Goal: Check status: Check status

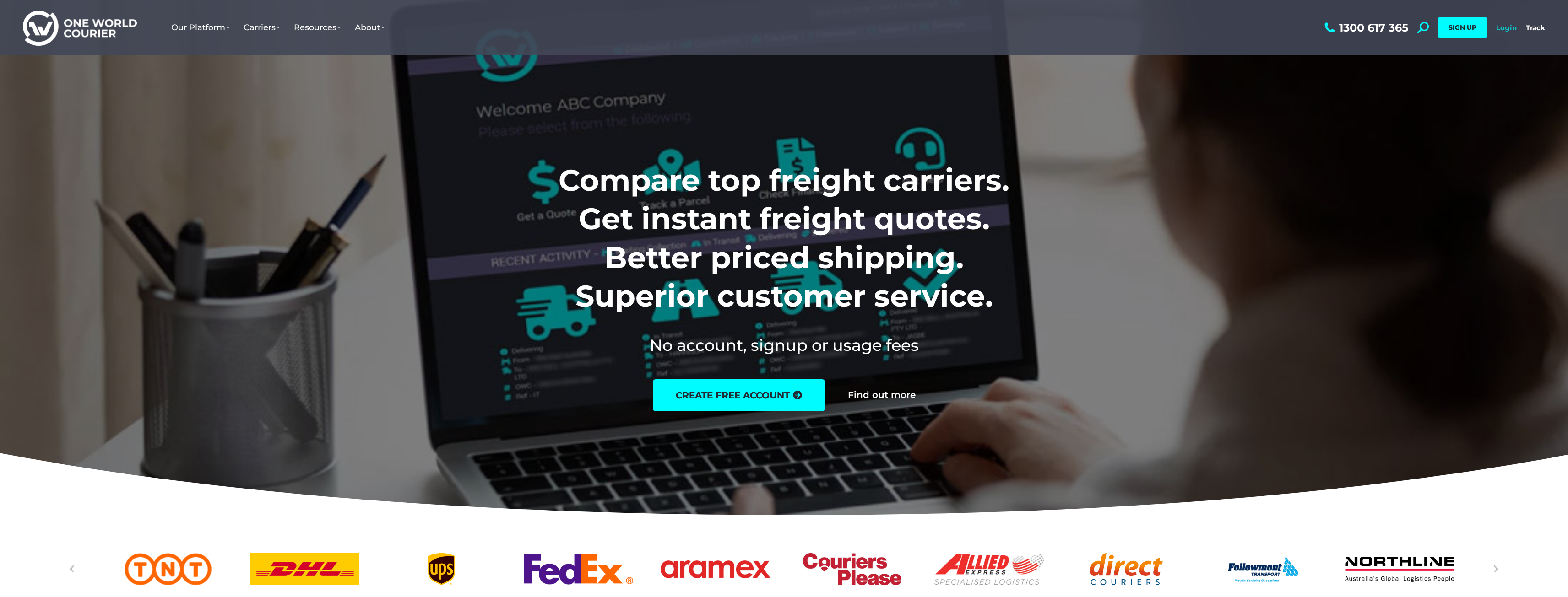
click at [1501, 30] on link "Login" at bounding box center [1507, 27] width 21 height 9
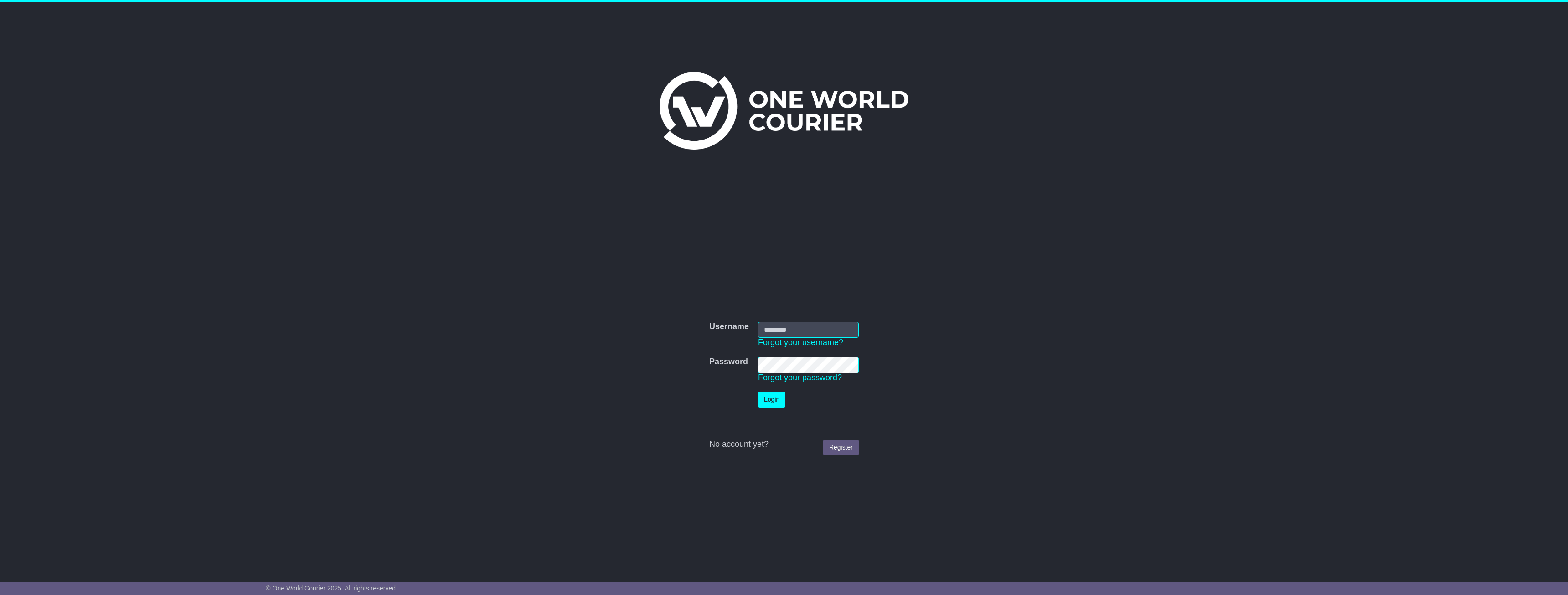
type input "**********"
click at [776, 400] on button "Login" at bounding box center [771, 399] width 27 height 16
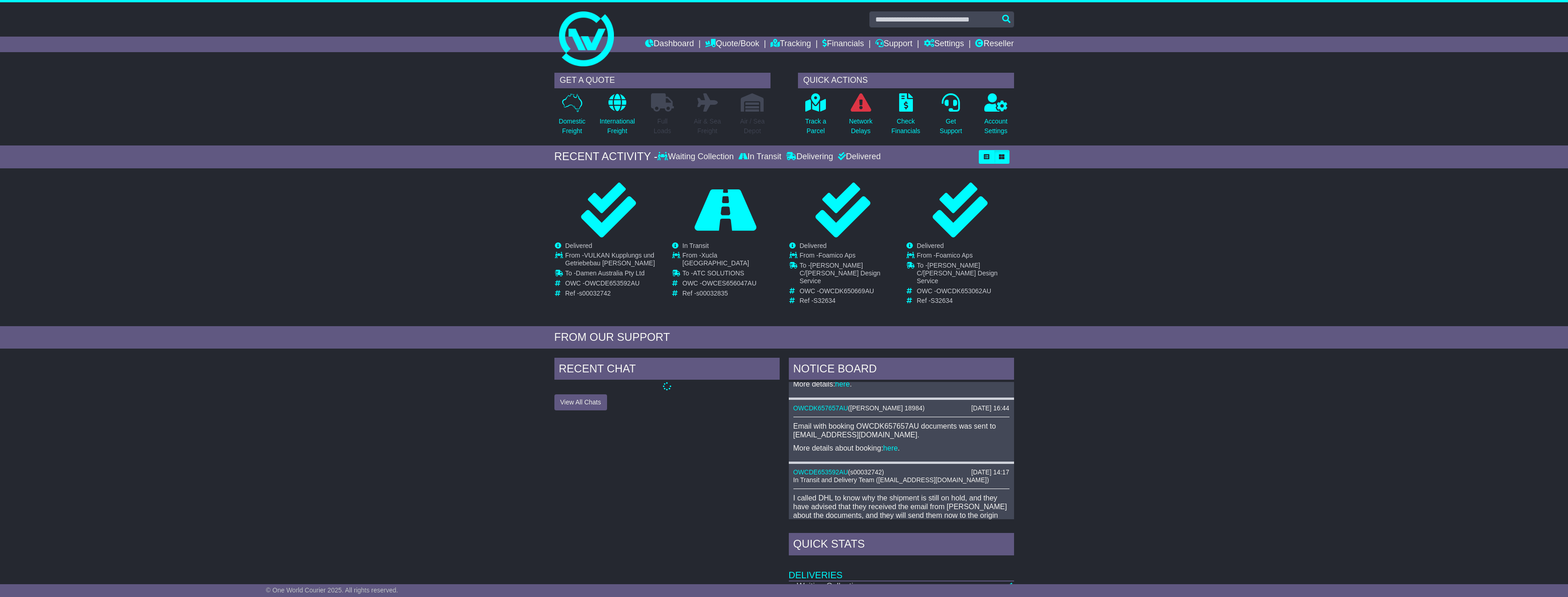
scroll to position [45, 0]
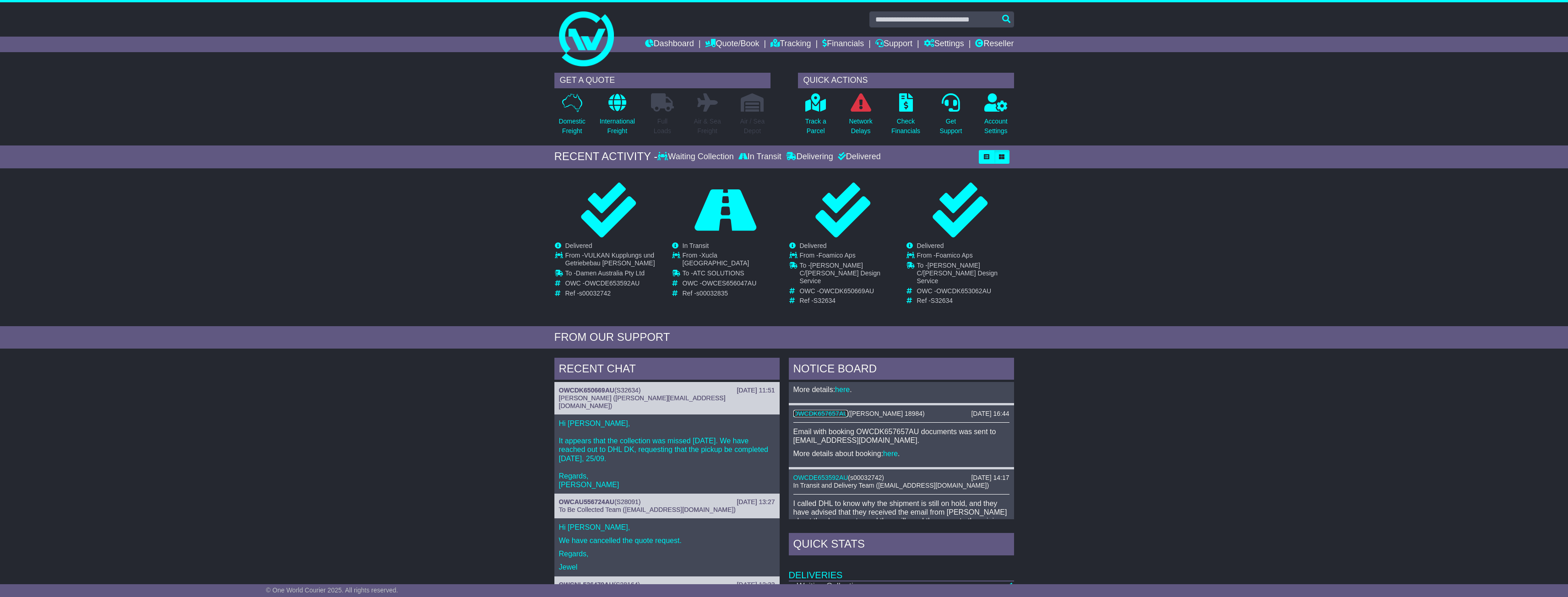
click at [837, 410] on link "OWCDK657657AU" at bounding box center [820, 414] width 55 height 8
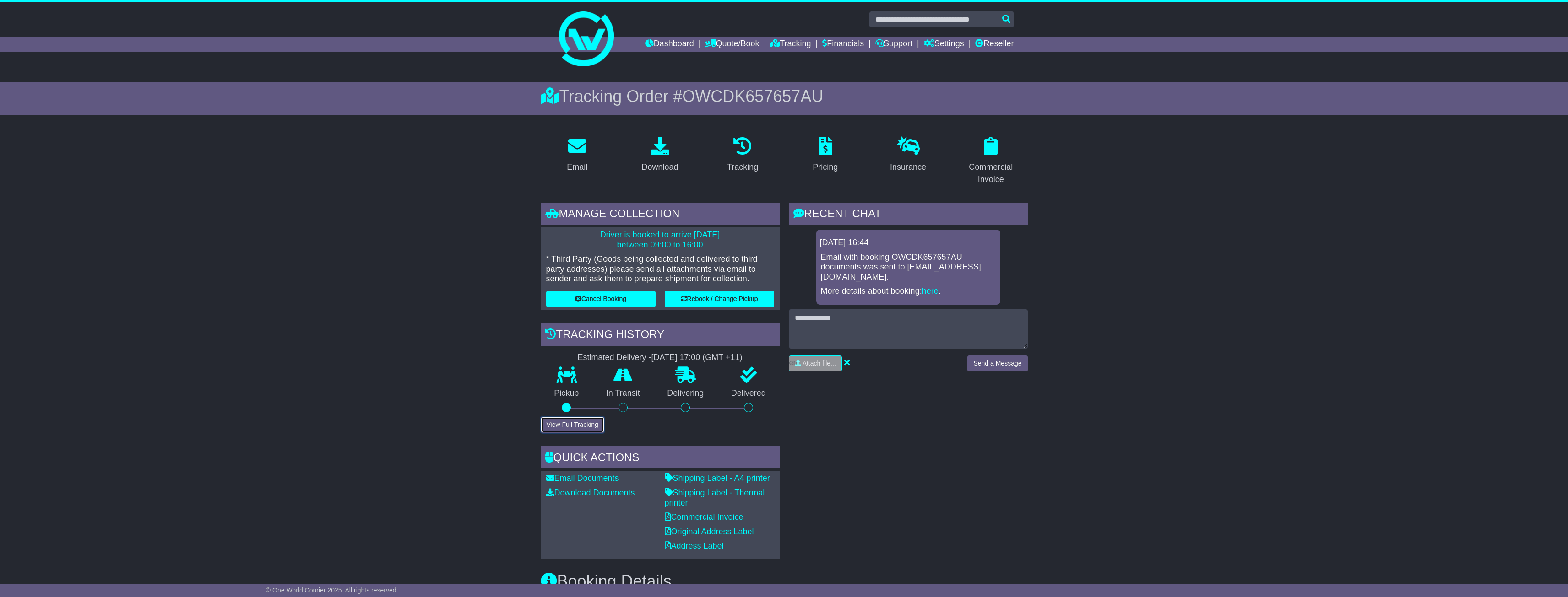
click at [589, 424] on button "View Full Tracking" at bounding box center [572, 424] width 63 height 16
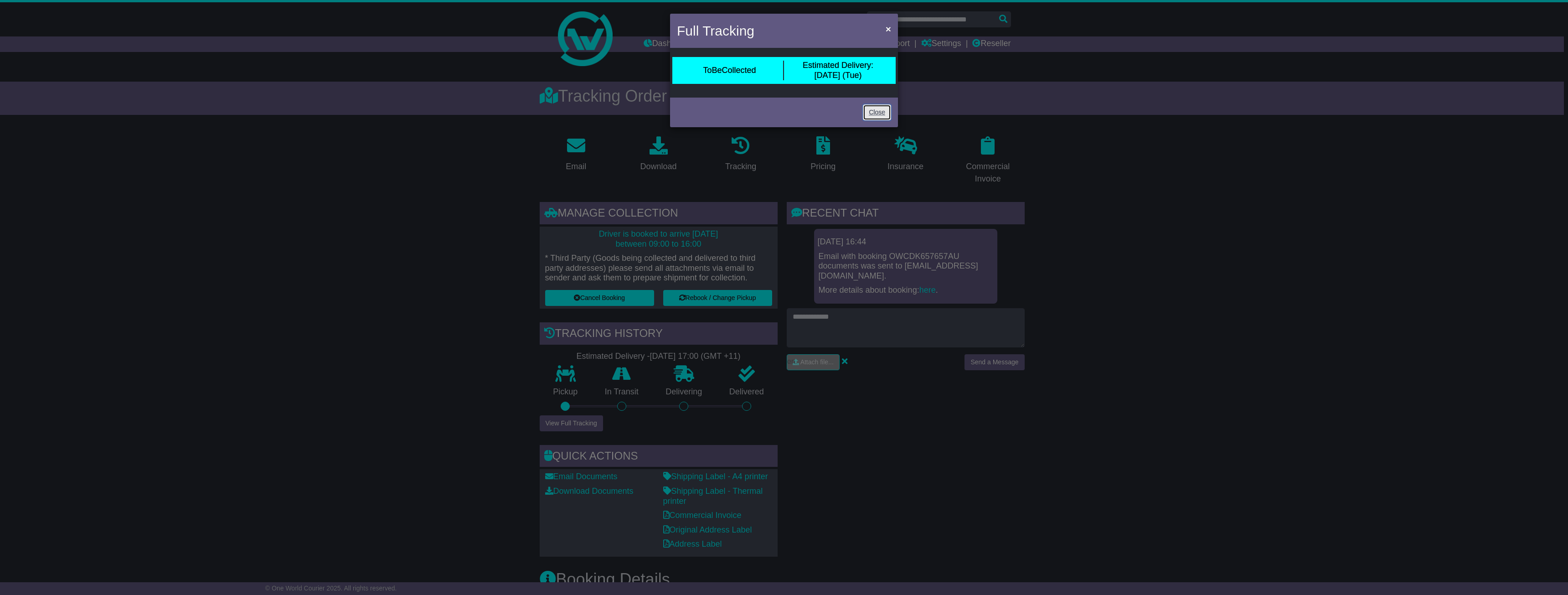
click at [877, 116] on link "Close" at bounding box center [877, 112] width 28 height 16
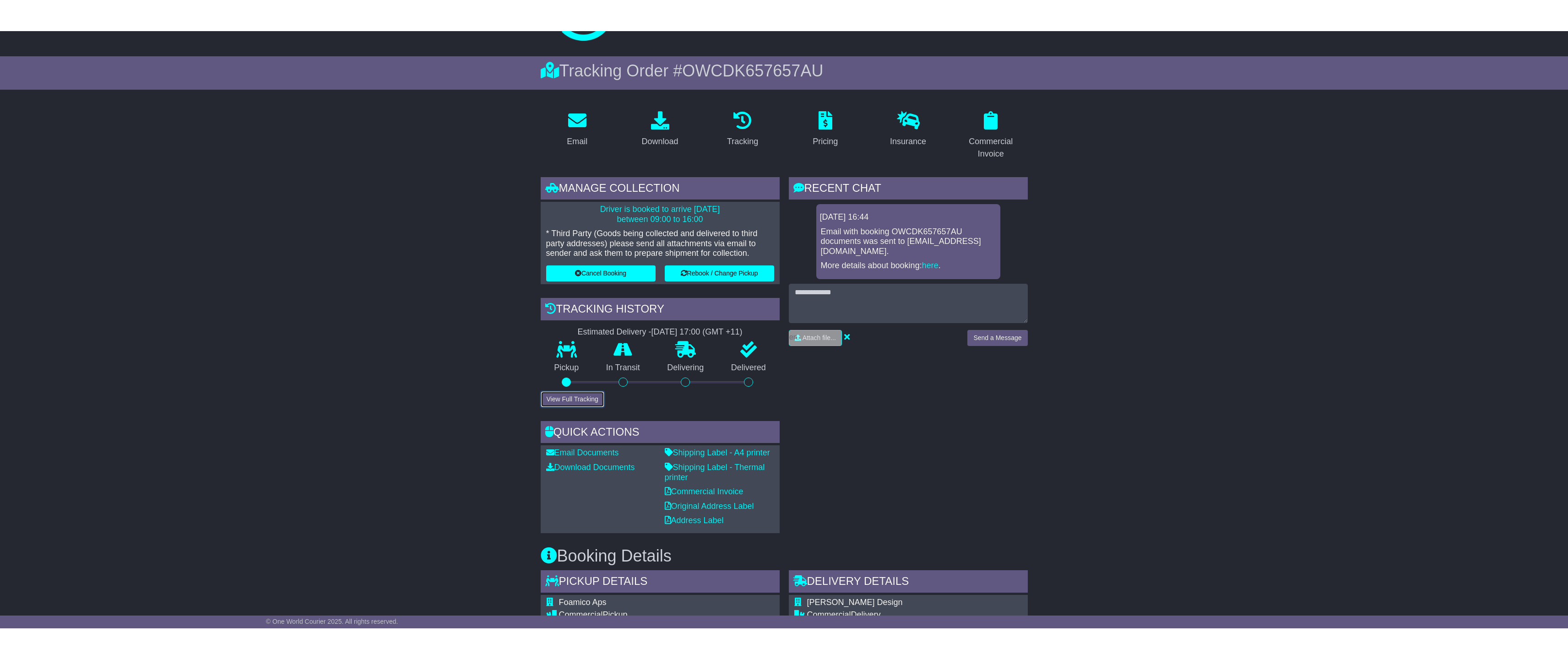
scroll to position [45, 0]
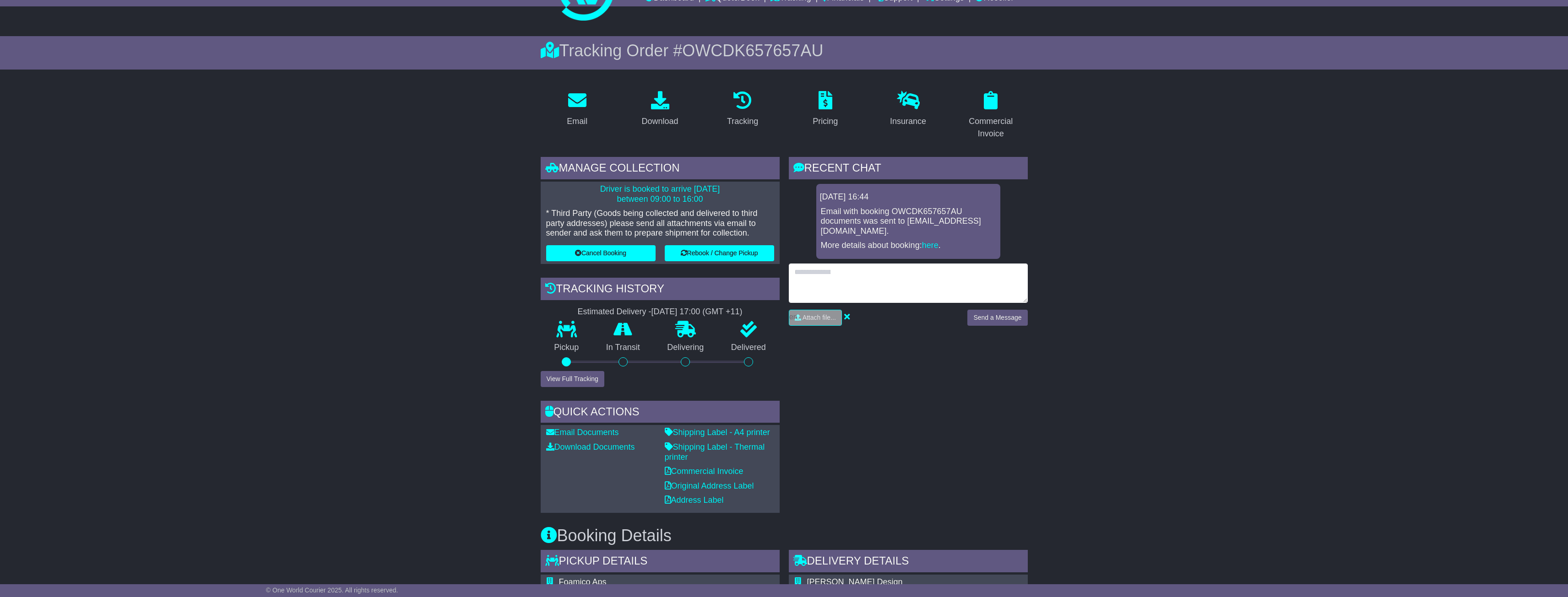
click at [836, 280] on textarea at bounding box center [907, 283] width 239 height 40
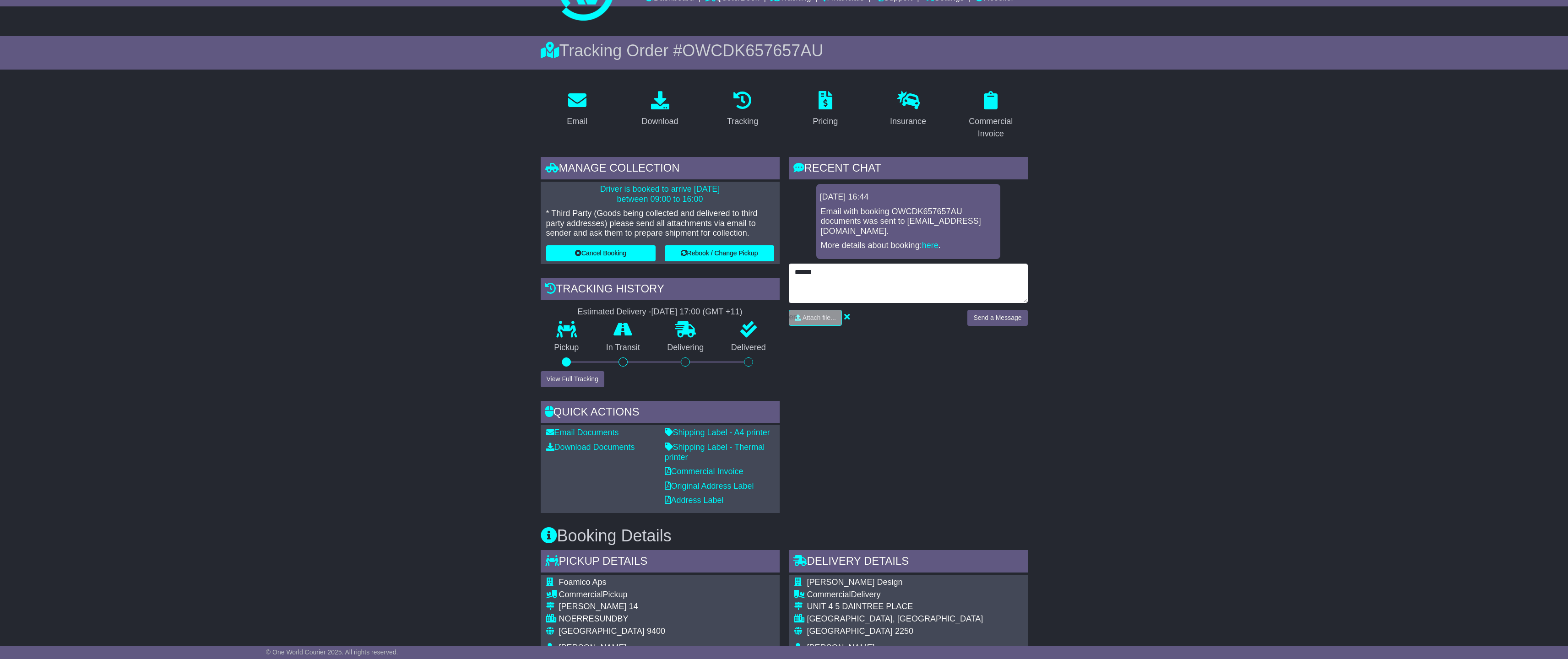
click at [830, 272] on textarea "******" at bounding box center [907, 284] width 239 height 40
type textarea "**********"
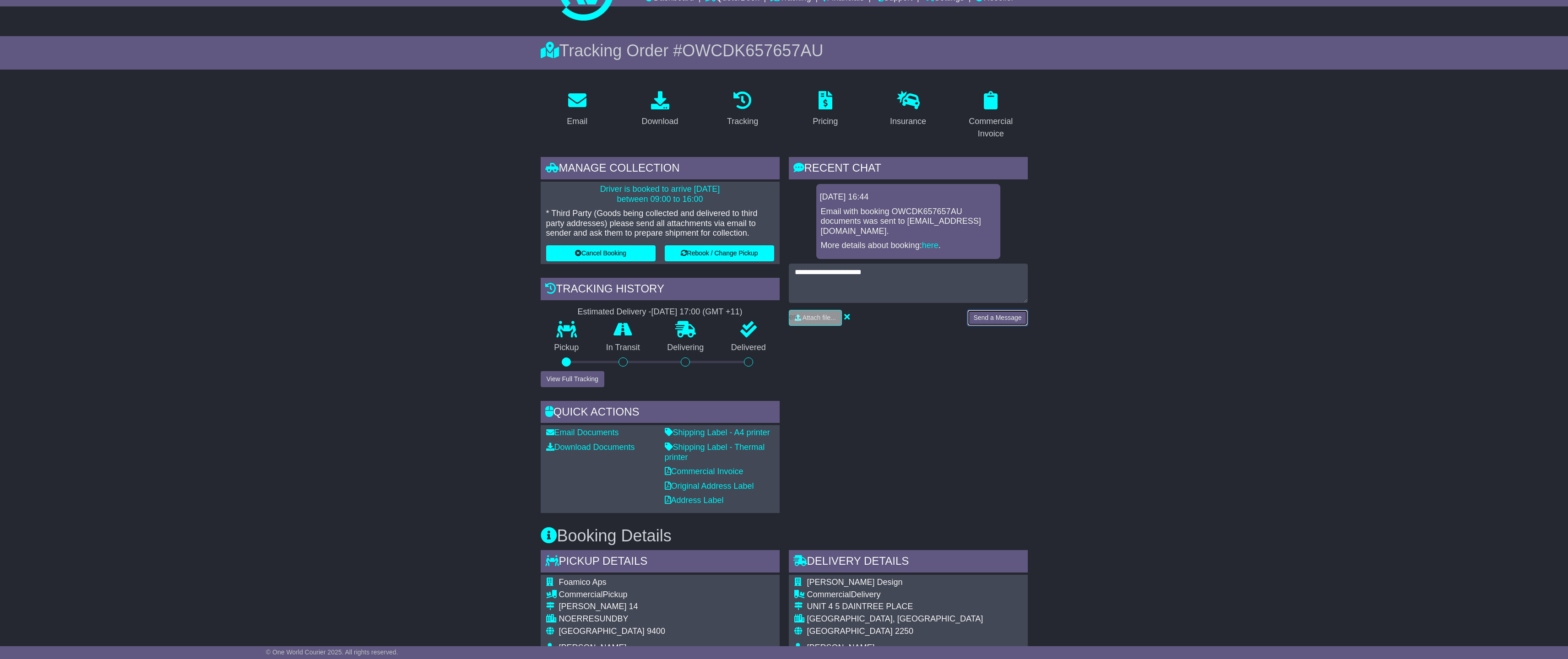
click at [992, 310] on button "Send a Message" at bounding box center [996, 318] width 60 height 16
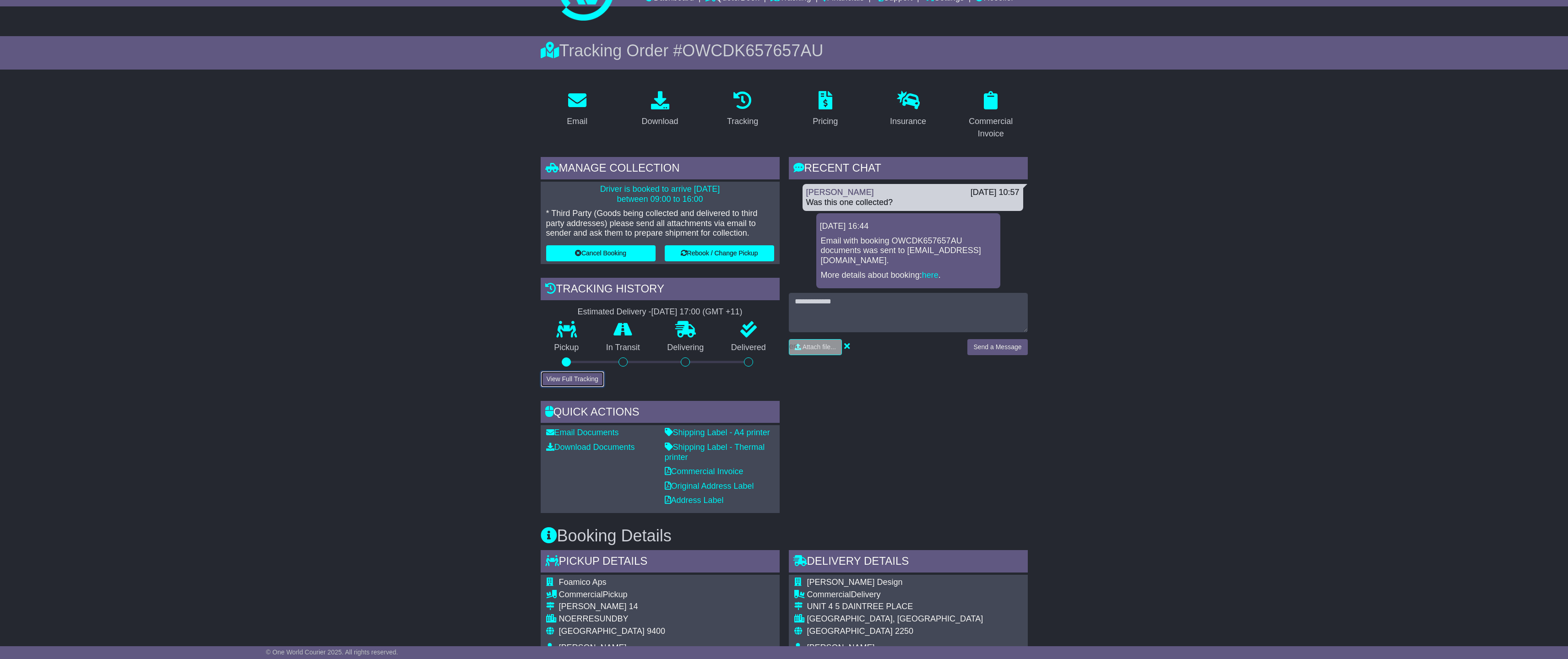
click at [570, 382] on button "View Full Tracking" at bounding box center [572, 379] width 63 height 16
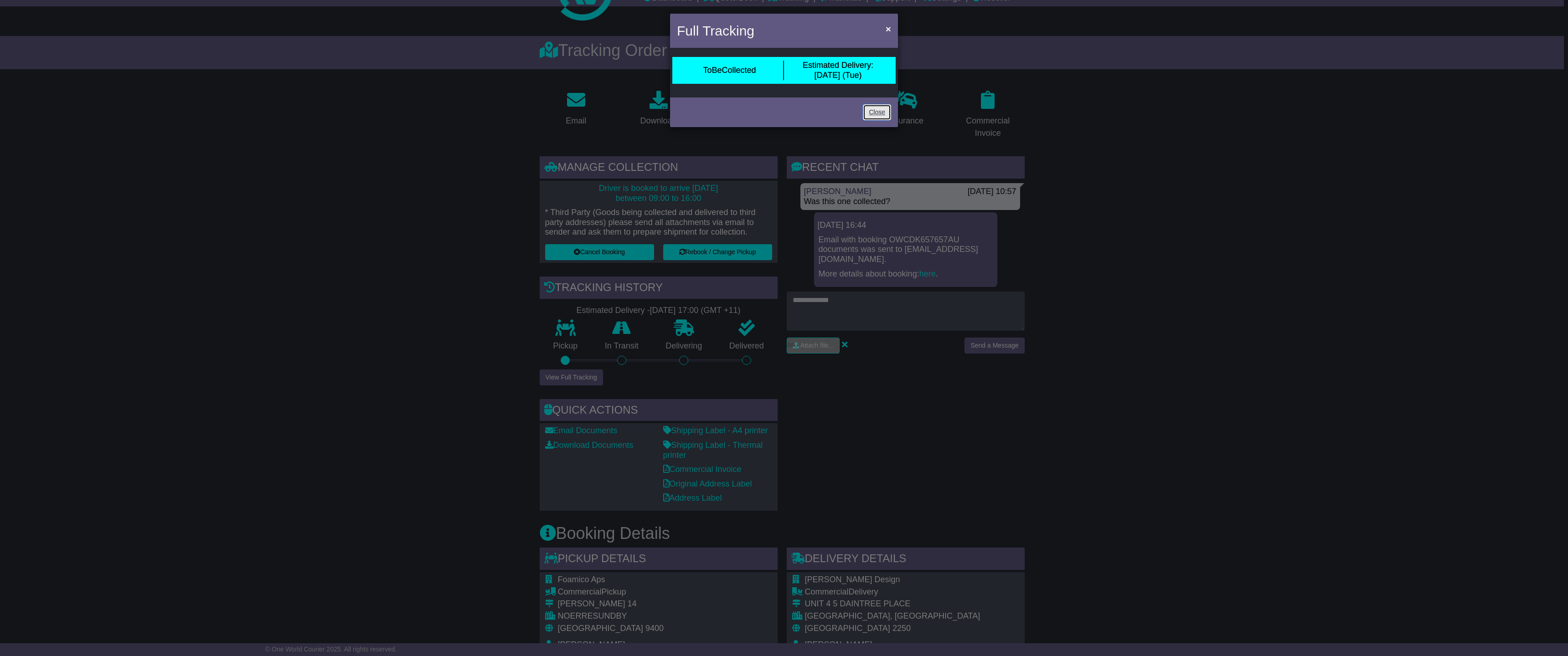
click at [873, 111] on link "Close" at bounding box center [877, 112] width 28 height 16
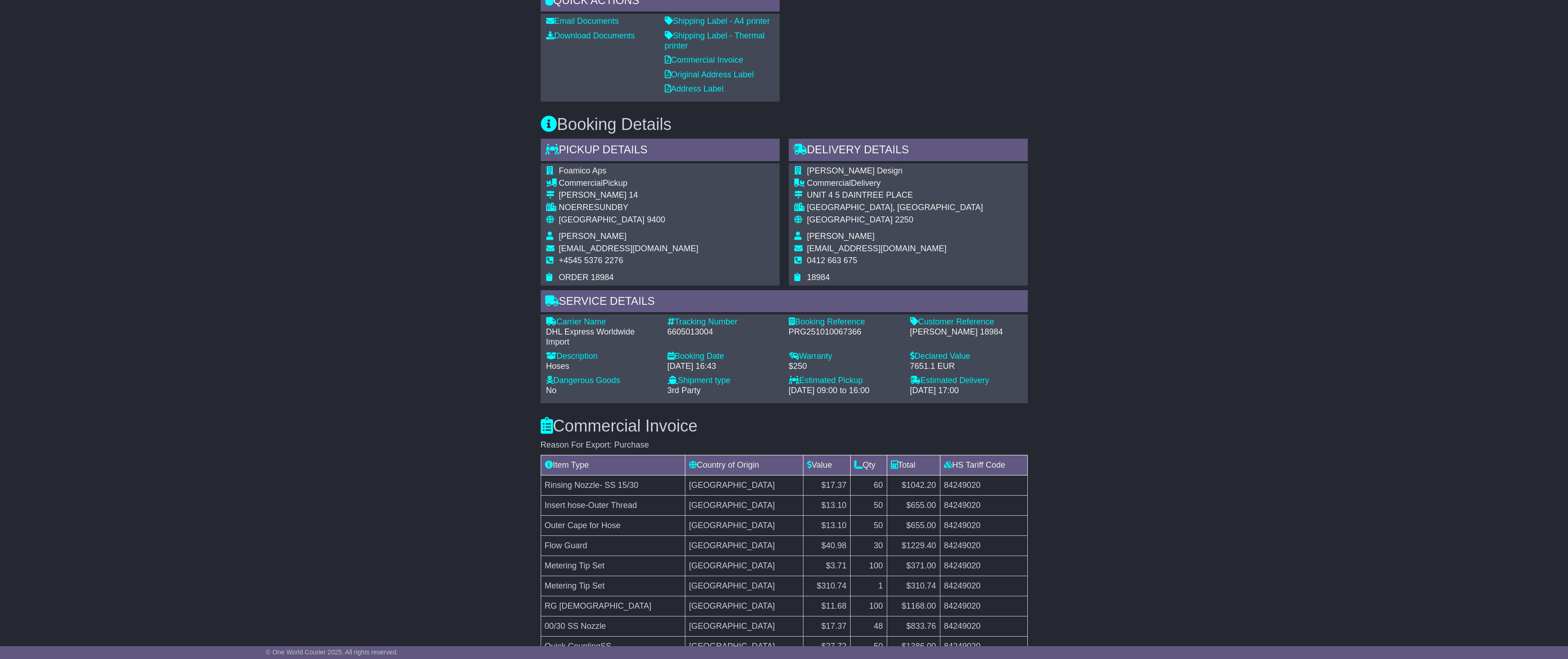
scroll to position [458, 0]
drag, startPoint x: 716, startPoint y: 333, endPoint x: 665, endPoint y: 335, distance: 51.0
click at [665, 335] on div "Tracking Number - 6605013004" at bounding box center [723, 331] width 121 height 29
copy div "6605013004"
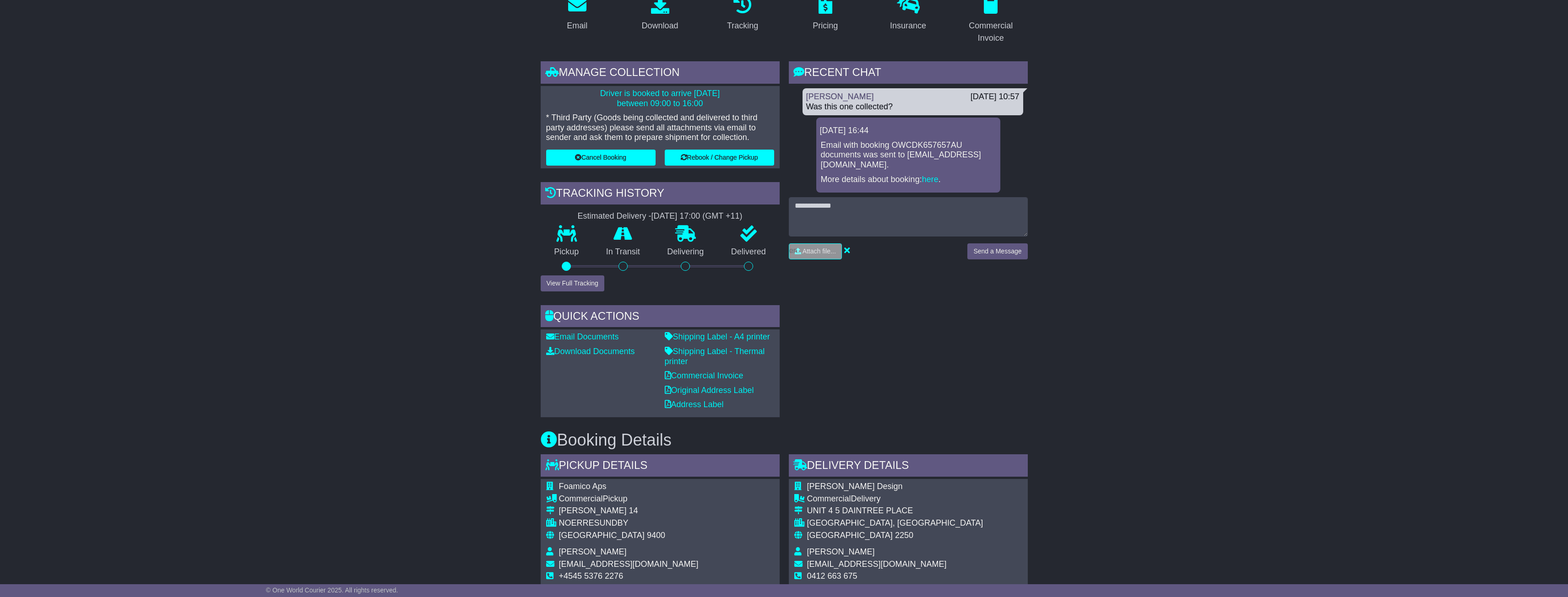
scroll to position [137, 0]
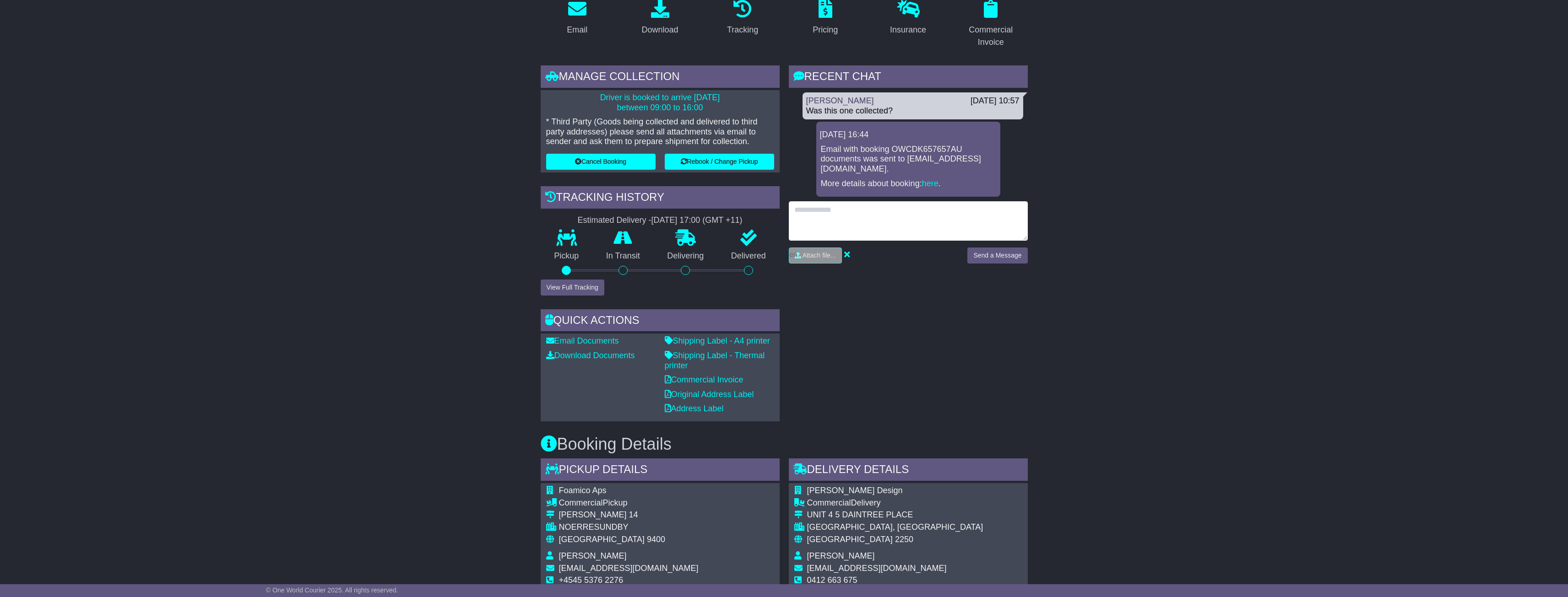
click at [861, 209] on textarea at bounding box center [907, 221] width 239 height 40
